Goal: Navigation & Orientation: Find specific page/section

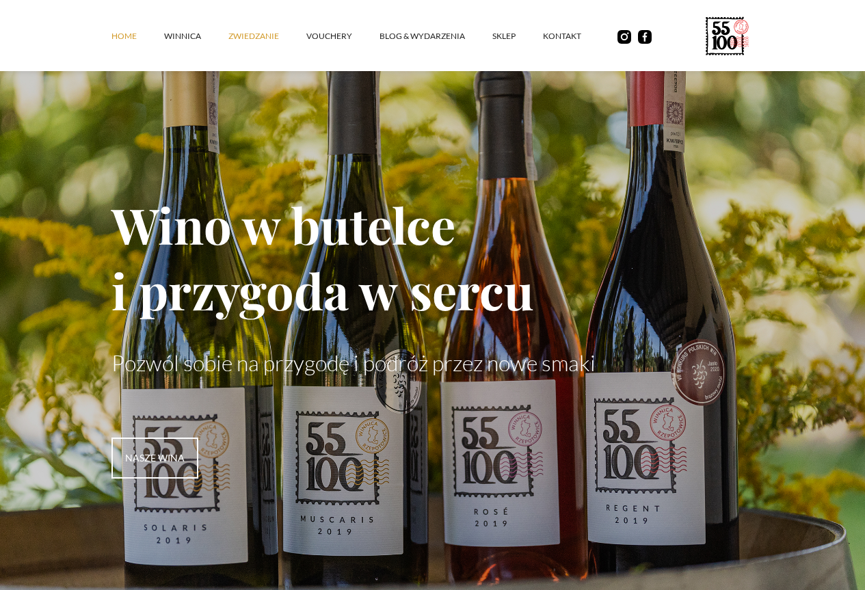
click at [229, 47] on link "ZWIEDZANIE" at bounding box center [268, 36] width 78 height 41
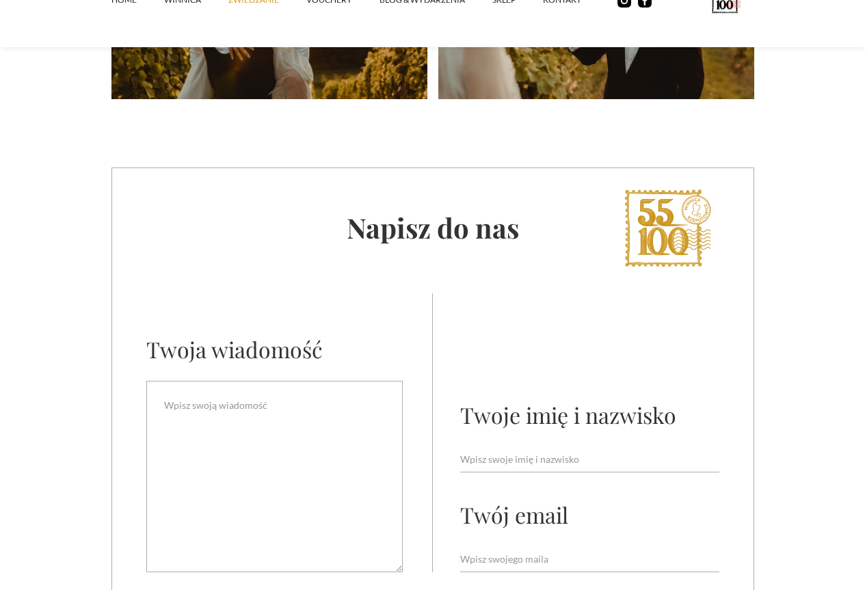
scroll to position [3352, 0]
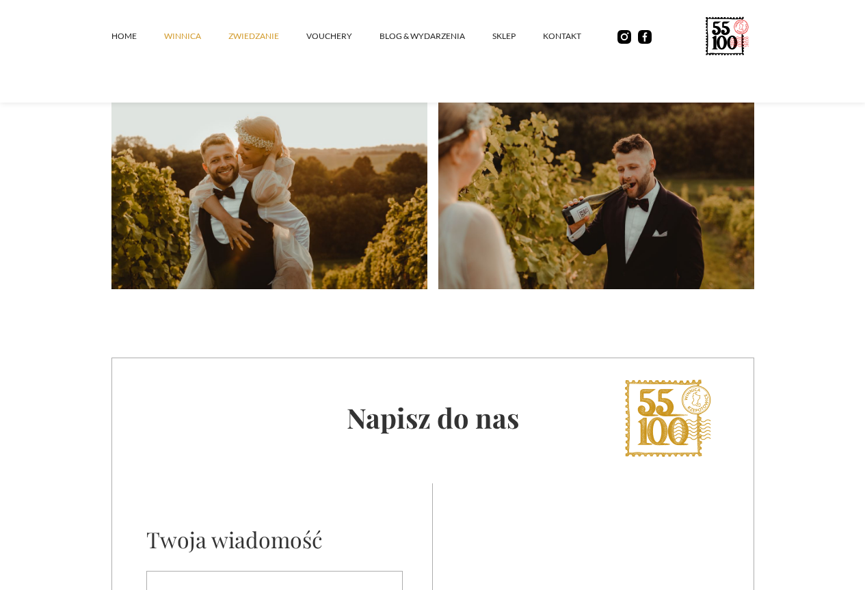
click at [164, 46] on link "winnica" at bounding box center [196, 36] width 64 height 41
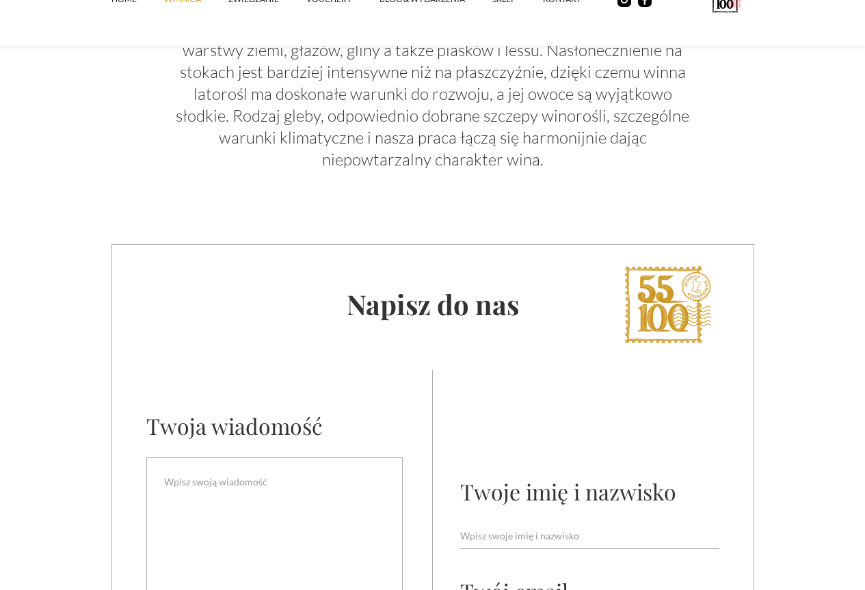
scroll to position [5268, 0]
